Goal: Navigation & Orientation: Find specific page/section

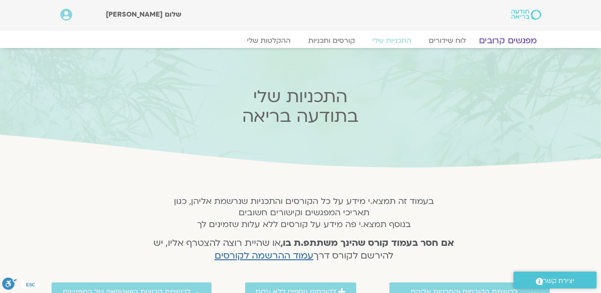
click at [493, 41] on link "מפגשים קרובים" at bounding box center [507, 40] width 79 height 10
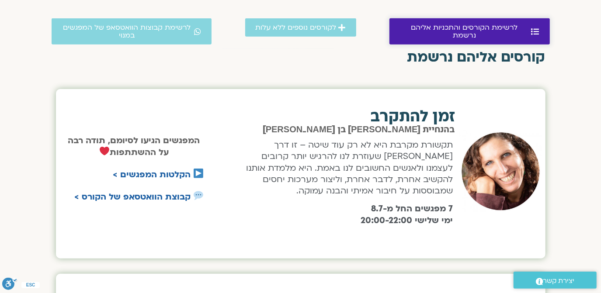
scroll to position [223, 0]
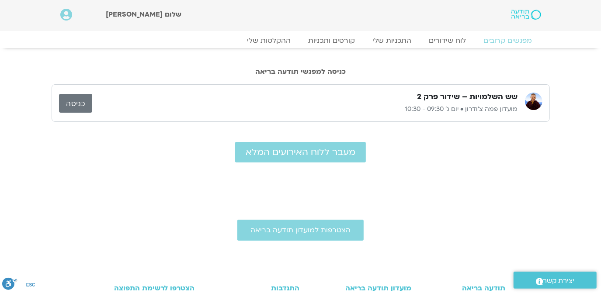
click at [76, 104] on link "כניסה" at bounding box center [75, 103] width 33 height 19
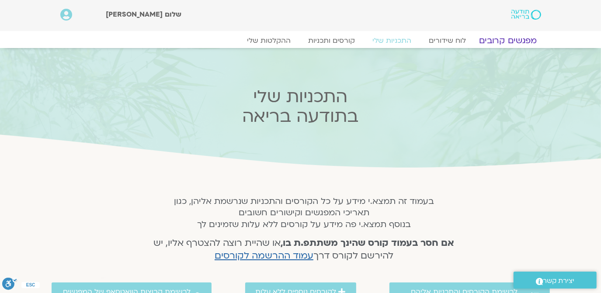
click at [505, 39] on link "מפגשים קרובים" at bounding box center [507, 40] width 79 height 10
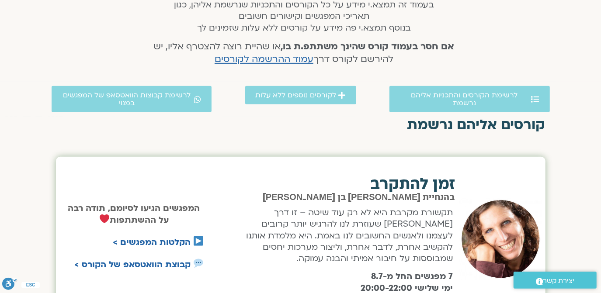
scroll to position [212, 0]
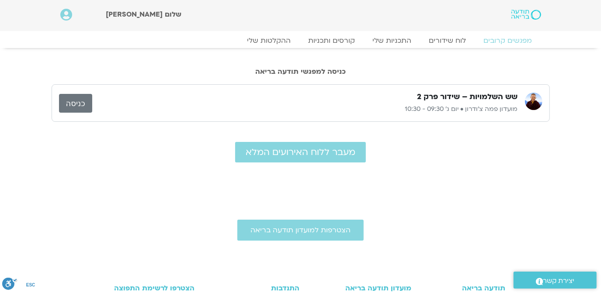
click at [71, 99] on link "כניסה" at bounding box center [75, 103] width 33 height 19
click at [446, 40] on link "לוח שידורים" at bounding box center [448, 40] width 66 height 10
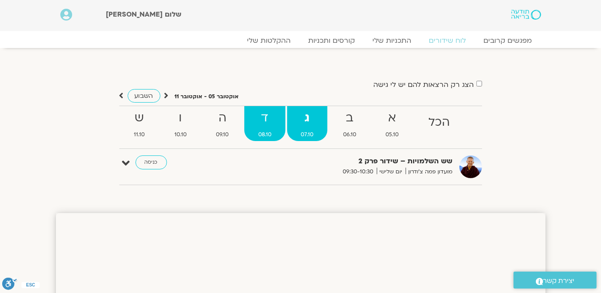
click at [265, 122] on strong "ד" at bounding box center [264, 118] width 41 height 20
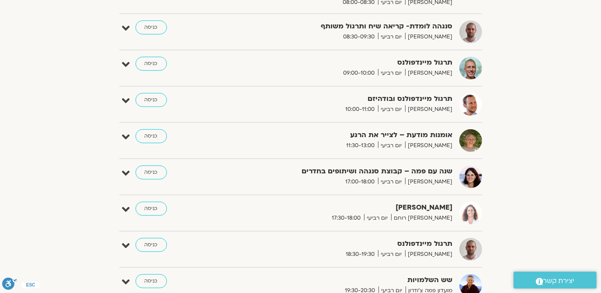
scroll to position [318, 0]
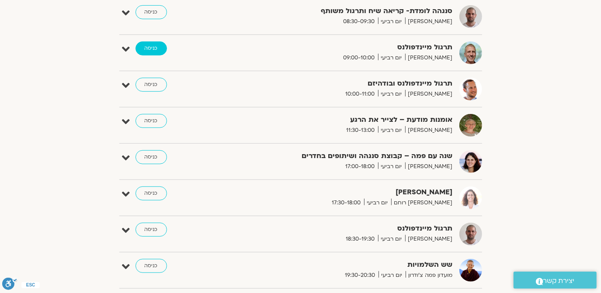
click at [145, 49] on link "כניסה" at bounding box center [151, 49] width 31 height 14
click at [149, 45] on link "כניסה" at bounding box center [151, 49] width 31 height 14
